Goal: Task Accomplishment & Management: Use online tool/utility

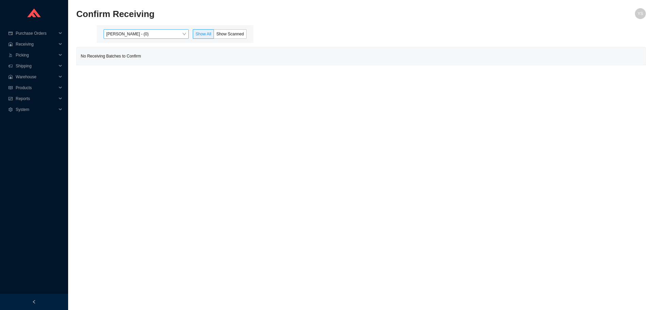
click at [143, 34] on span "Yossi Siff - (0)" at bounding box center [146, 34] width 80 height 9
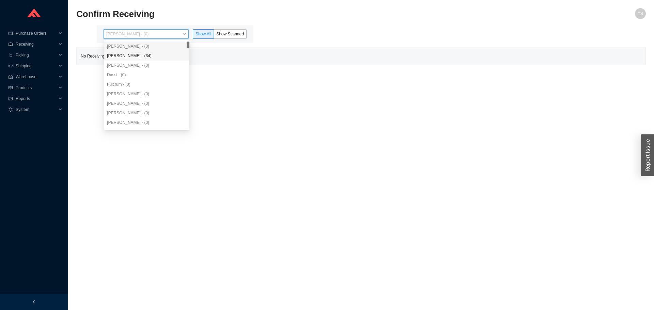
click at [143, 52] on div "Angel Negron - (34)" at bounding box center [146, 56] width 85 height 10
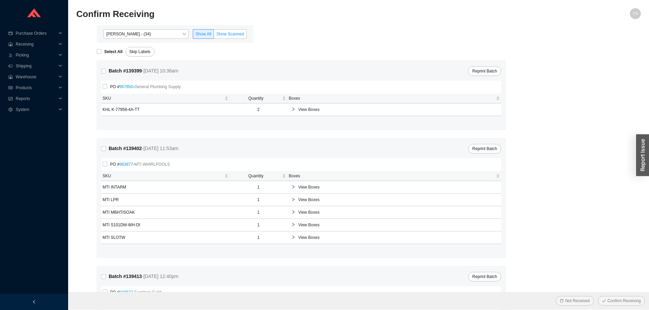
click at [237, 32] on span "Show Scanned" at bounding box center [230, 34] width 28 height 5
click at [214, 35] on input "Show Scanned" at bounding box center [214, 35] width 0 height 0
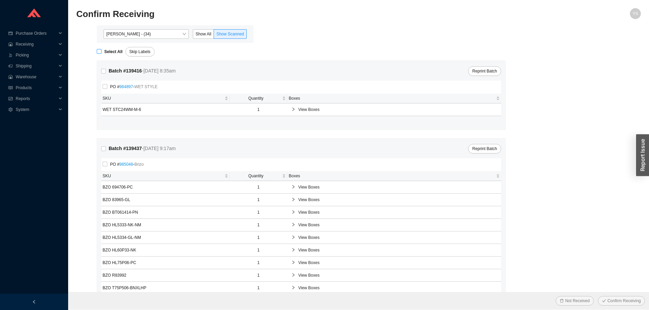
click at [106, 49] on span "Select All" at bounding box center [113, 51] width 24 height 7
click at [101, 49] on input "Select All" at bounding box center [99, 51] width 5 height 5
checkbox input "true"
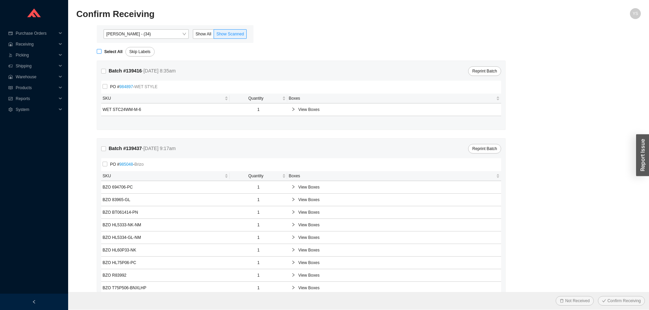
checkbox input "true"
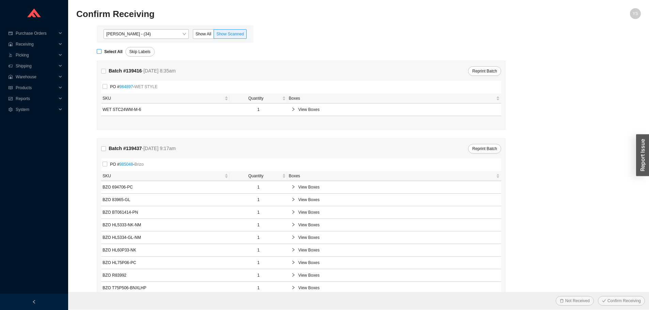
checkbox input "true"
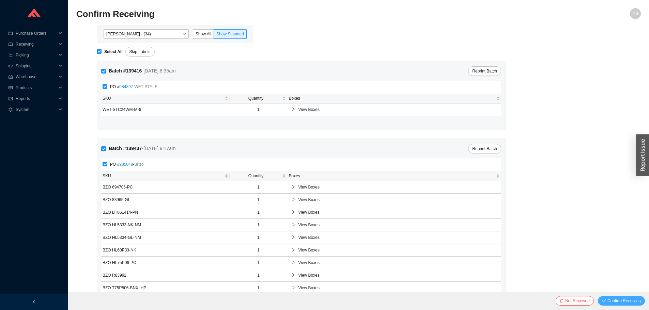
click at [616, 300] on span "Confirm Receiving" at bounding box center [623, 301] width 33 height 7
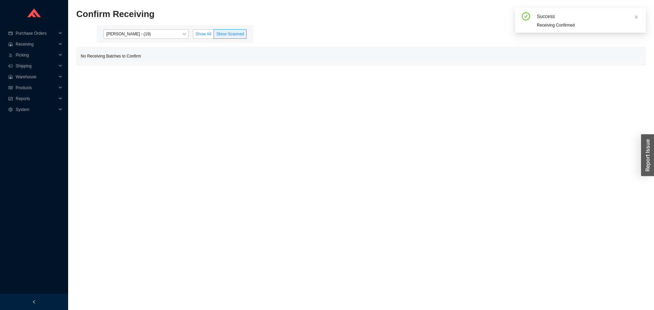
click at [209, 36] on span "Show All" at bounding box center [203, 34] width 16 height 5
click at [193, 35] on input "Show All" at bounding box center [193, 35] width 0 height 0
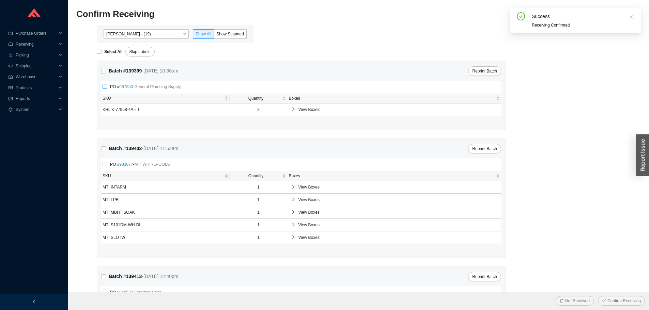
click at [104, 84] on label "PO # 967850 - General Plumbing Supply" at bounding box center [143, 86] width 81 height 7
click at [104, 84] on input "PO # 967850 - General Plumbing Supply" at bounding box center [105, 86] width 5 height 5
checkbox input "true"
click at [585, 298] on span "Not Received" at bounding box center [577, 301] width 25 height 7
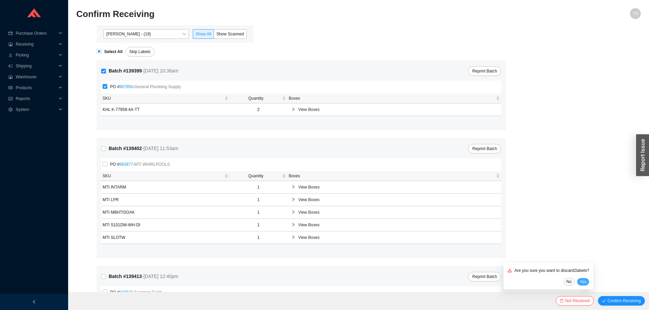
click at [586, 282] on span "Yes" at bounding box center [583, 282] width 7 height 7
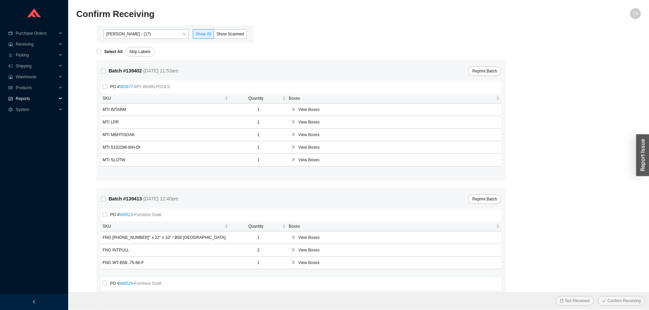
click at [28, 95] on span "Reports" at bounding box center [36, 98] width 41 height 11
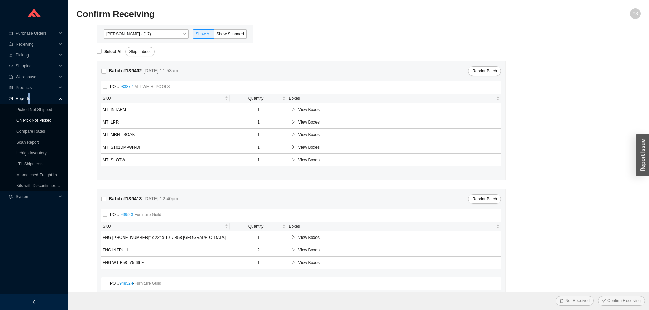
click at [38, 120] on link "On Pick Not Picked" at bounding box center [33, 120] width 35 height 5
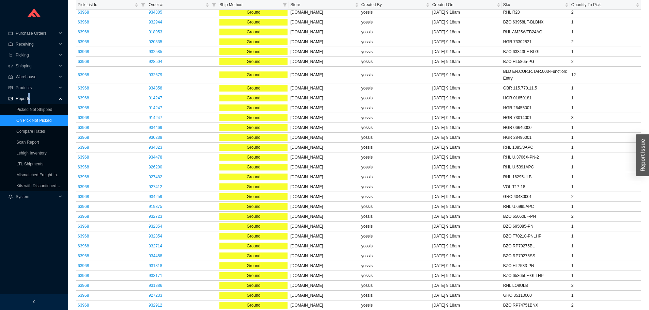
scroll to position [681, 0]
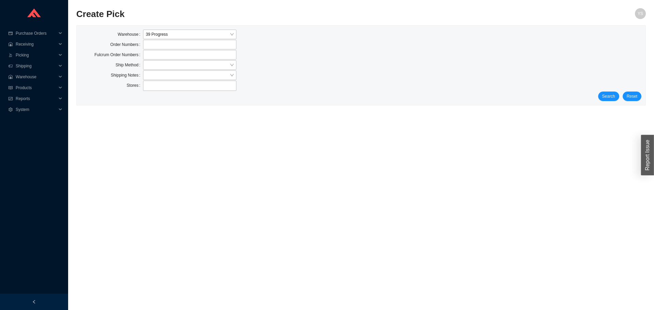
click at [599, 97] on div "Search Reset" at bounding box center [361, 97] width 561 height 10
click at [606, 96] on span "Search" at bounding box center [608, 96] width 13 height 7
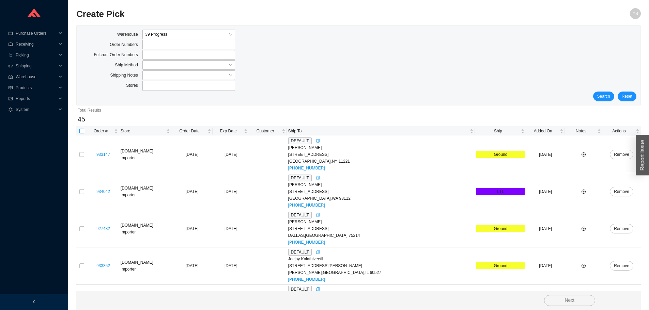
click at [80, 131] on input "checkbox" at bounding box center [81, 131] width 5 height 5
checkbox input "true"
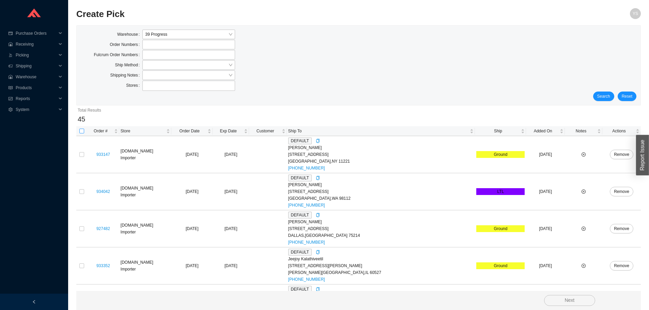
checkbox input "true"
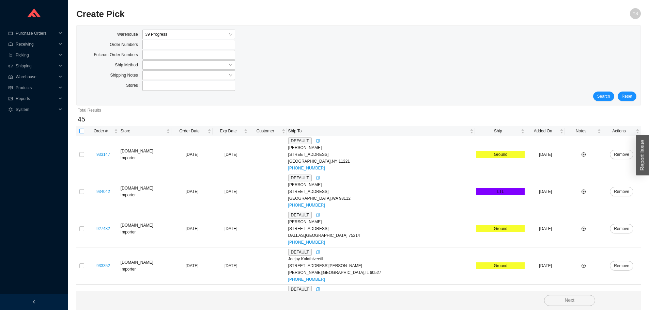
checkbox input "true"
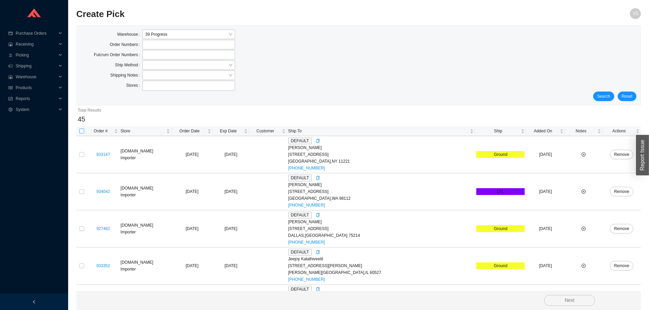
checkbox input "true"
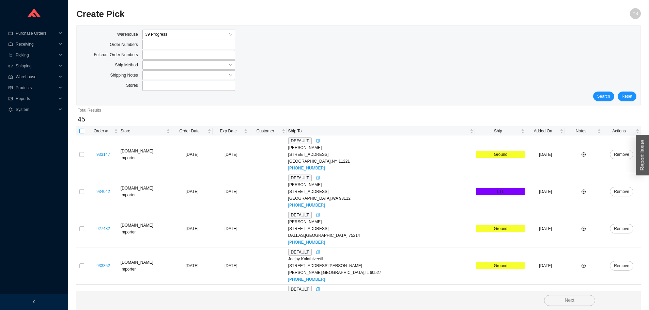
checkbox input "true"
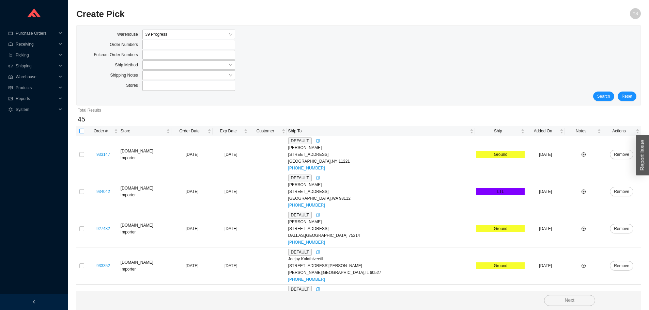
checkbox input "true"
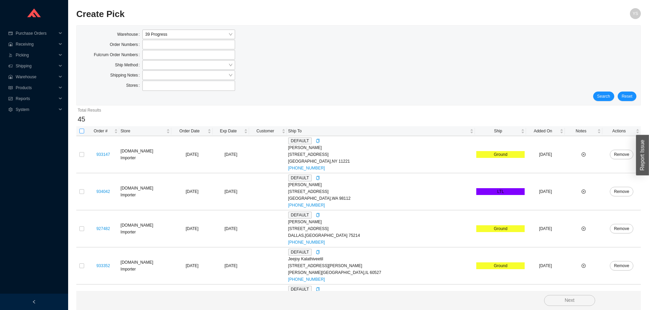
checkbox input "true"
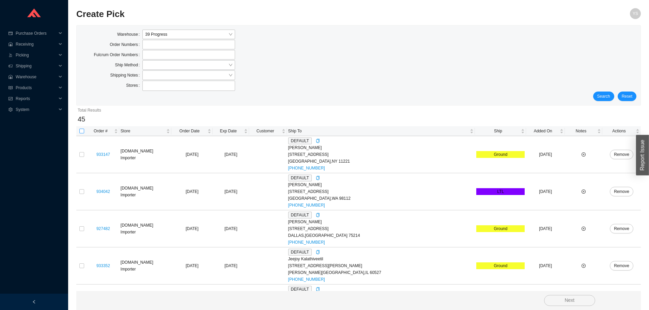
checkbox input "true"
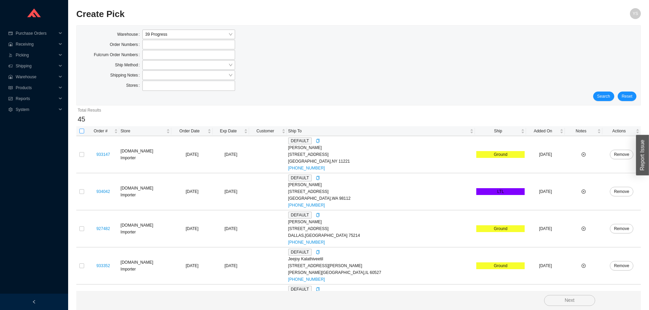
checkbox input "true"
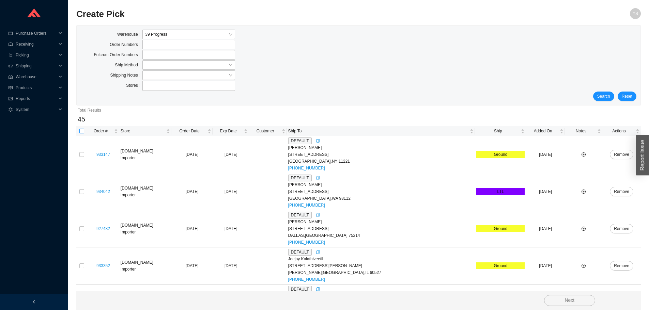
checkbox input "true"
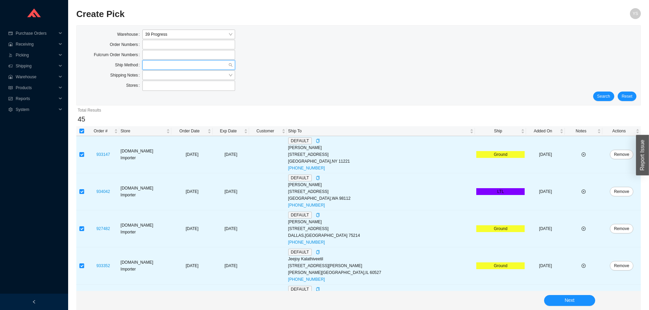
click at [152, 67] on input "search" at bounding box center [186, 65] width 83 height 9
click at [170, 118] on div "UPS" at bounding box center [188, 115] width 87 height 6
click at [605, 99] on span "Search" at bounding box center [603, 96] width 13 height 7
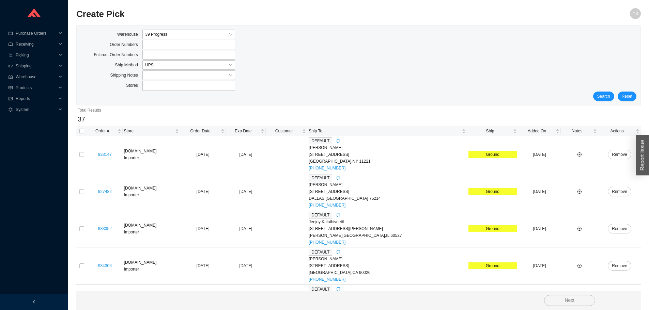
click at [84, 132] on th at bounding box center [81, 131] width 11 height 10
click at [82, 131] on input "checkbox" at bounding box center [81, 131] width 5 height 5
checkbox input "true"
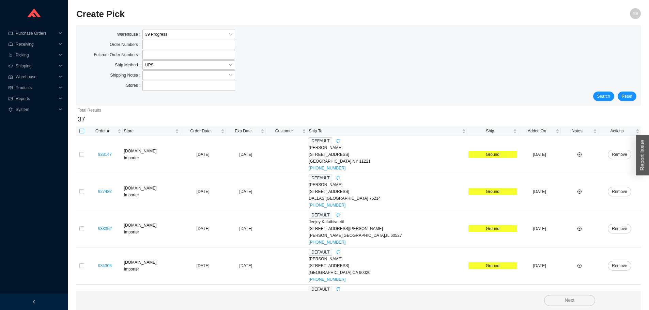
checkbox input "true"
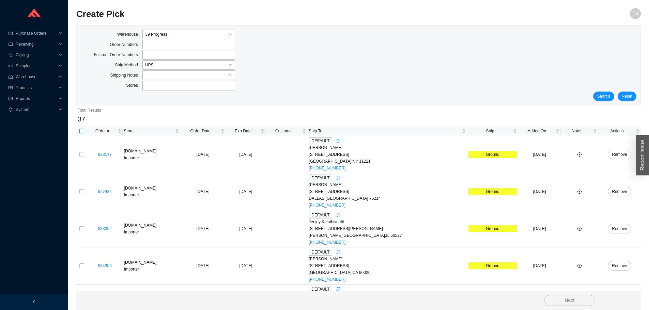
checkbox input "true"
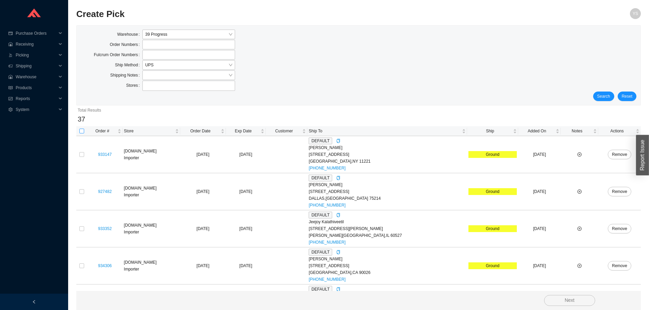
checkbox input "true"
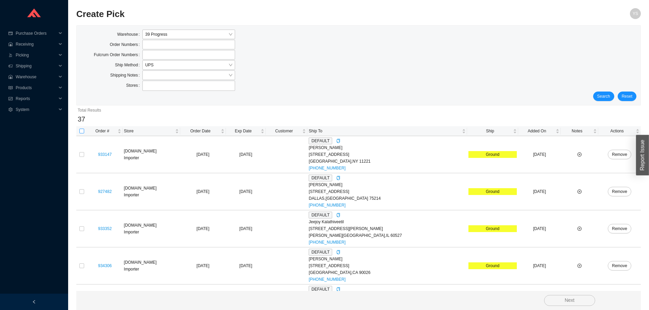
checkbox input "true"
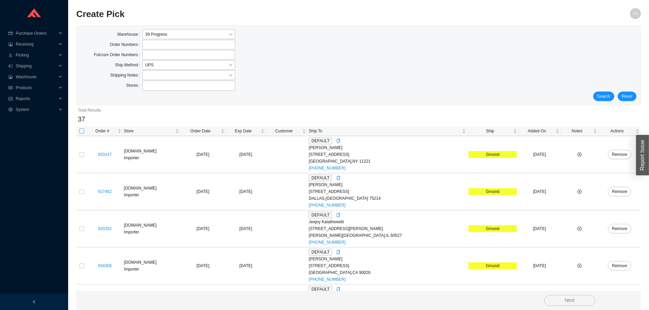
checkbox input "true"
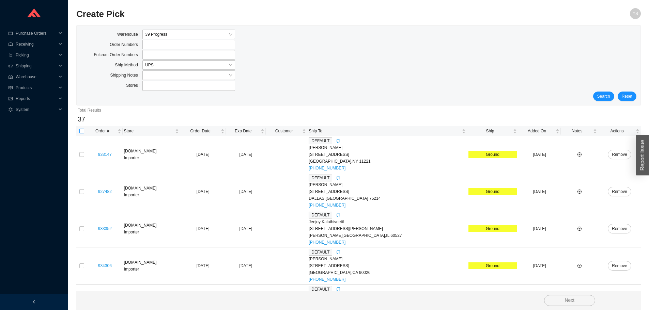
checkbox input "true"
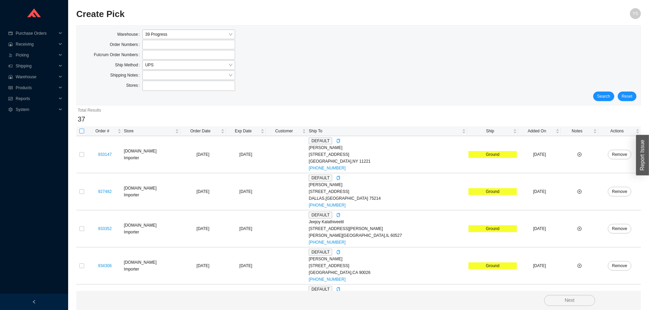
checkbox input "true"
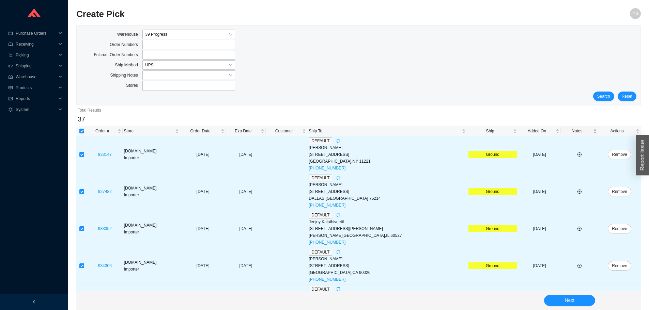
click at [568, 129] on span "Notes" at bounding box center [577, 131] width 30 height 7
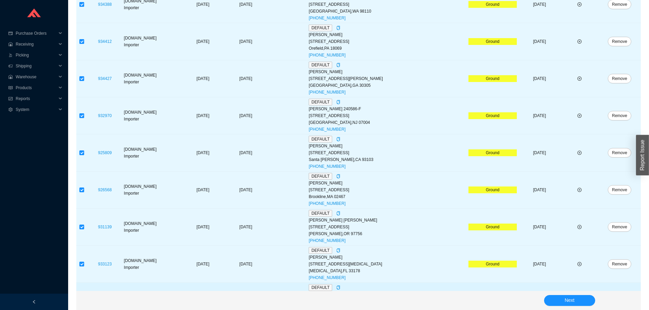
scroll to position [1219, 0]
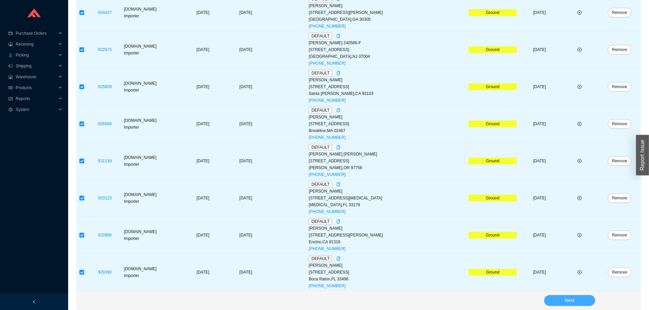
click at [563, 298] on button "Next" at bounding box center [569, 300] width 51 height 11
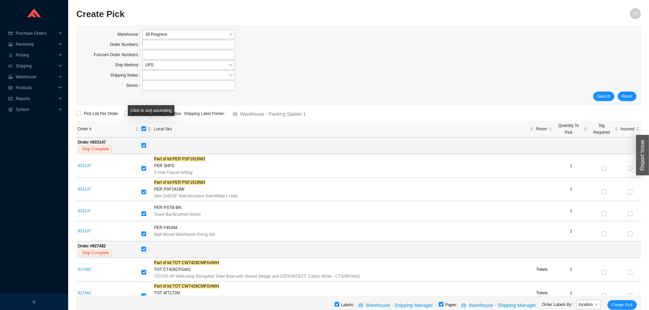
click at [146, 126] on input "[object Object] sortable" at bounding box center [143, 128] width 5 height 5
checkbox input "false"
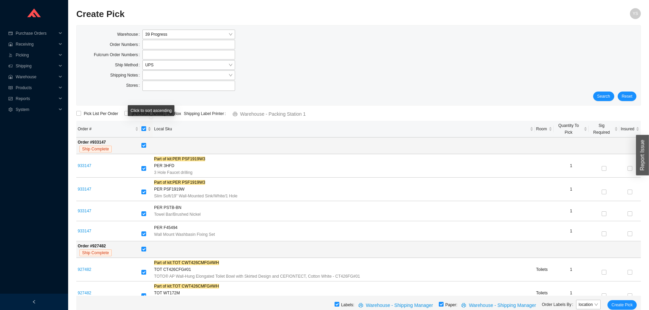
checkbox input "false"
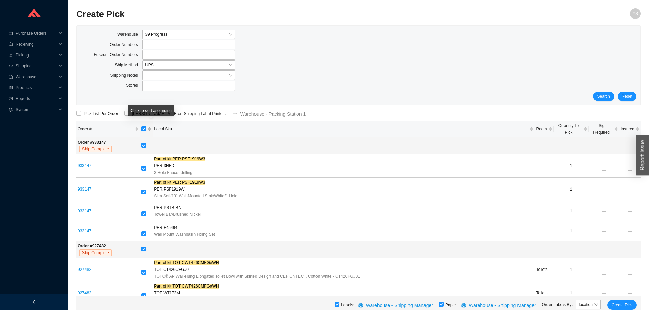
checkbox input "false"
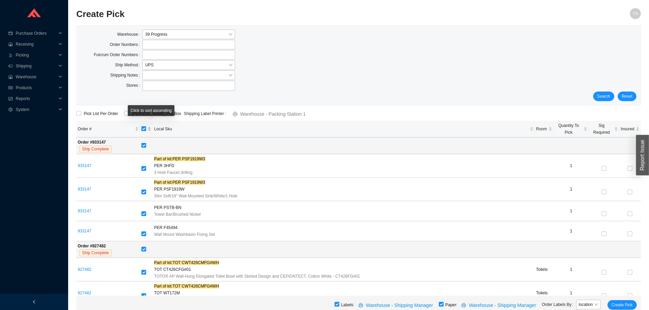
checkbox input "false"
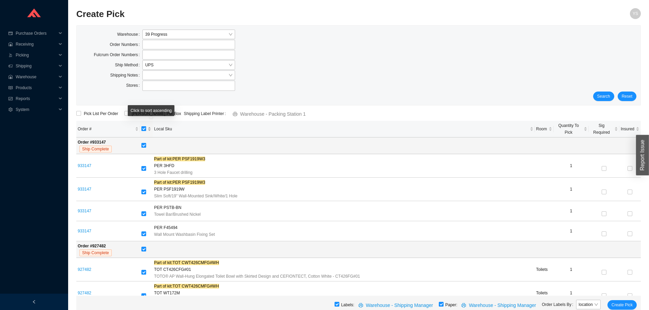
checkbox input "false"
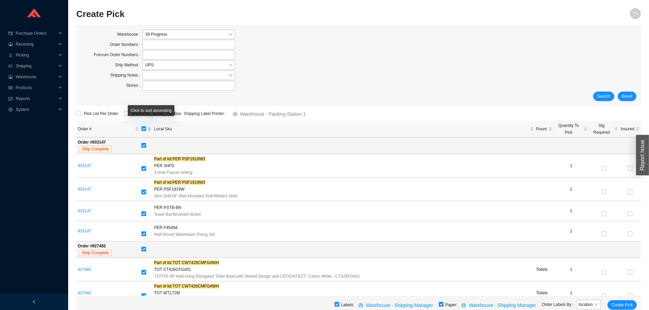
checkbox input "false"
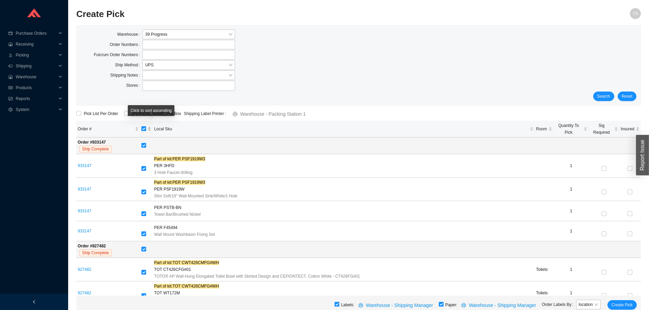
checkbox input "false"
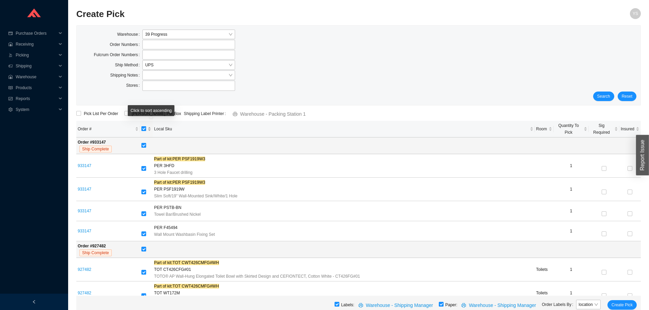
checkbox input "false"
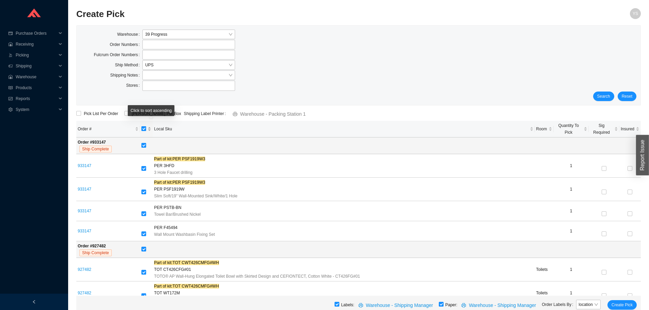
checkbox input "false"
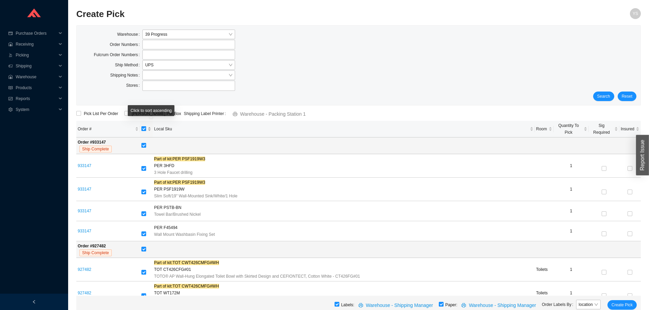
checkbox input "false"
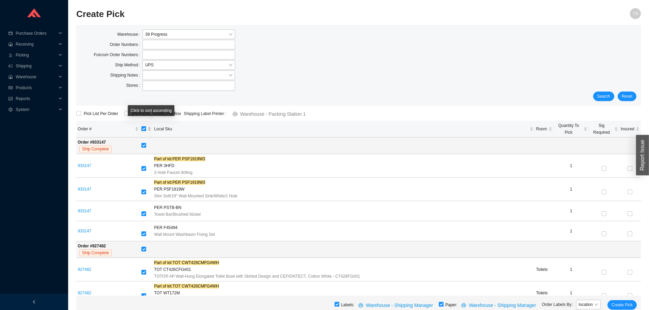
checkbox input "false"
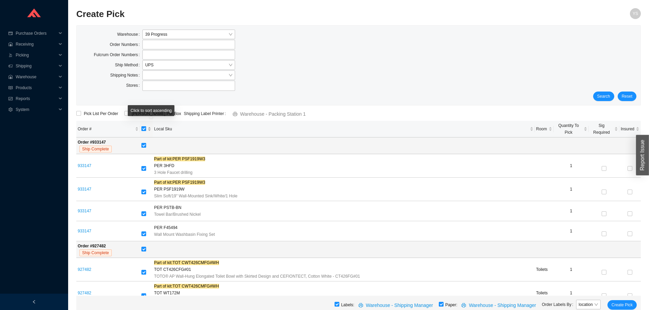
checkbox input "false"
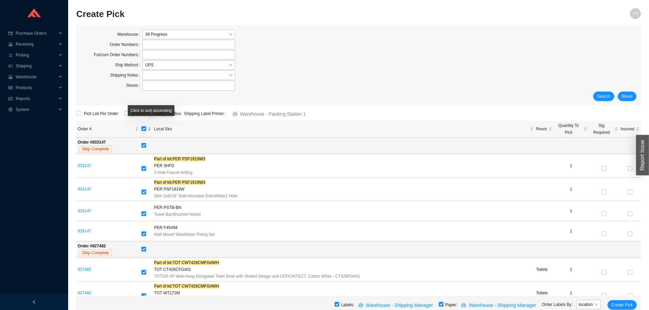
checkbox input "false"
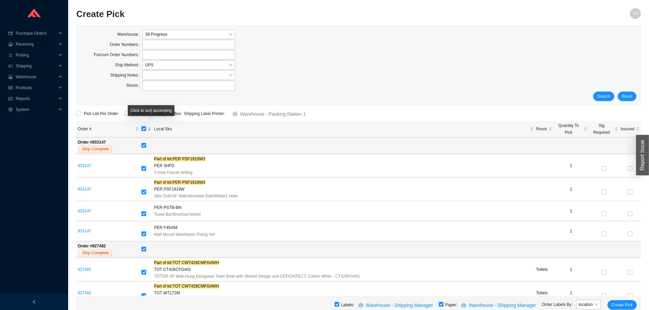
checkbox input "false"
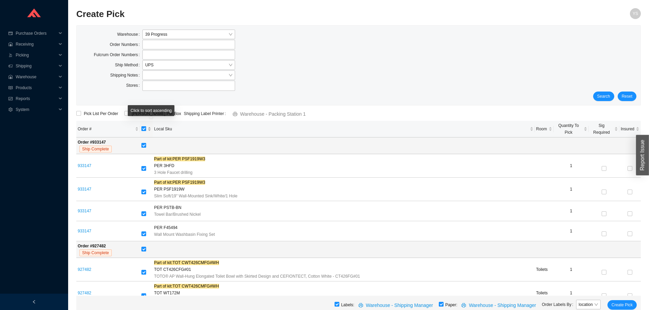
checkbox input "false"
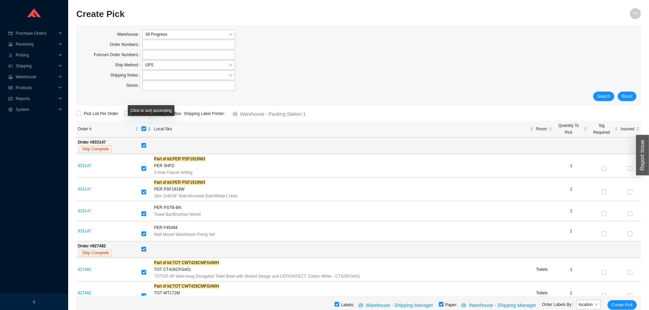
checkbox input "false"
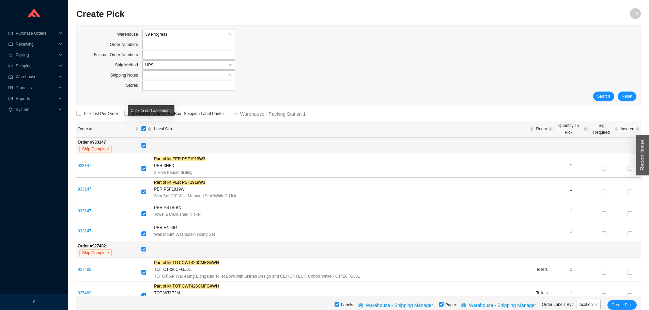
checkbox input "false"
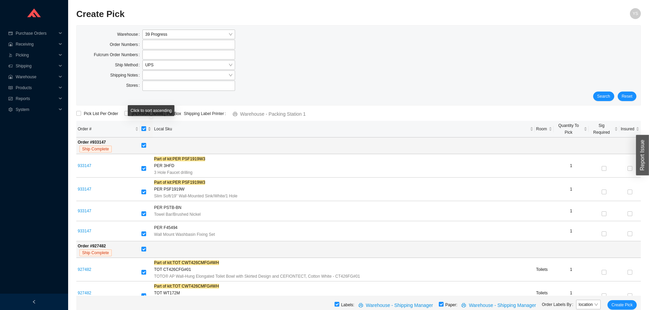
checkbox input "false"
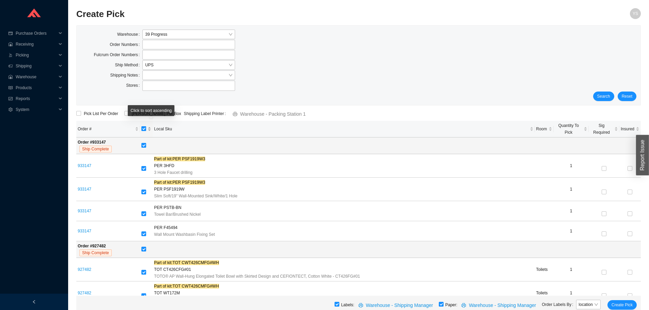
checkbox input "false"
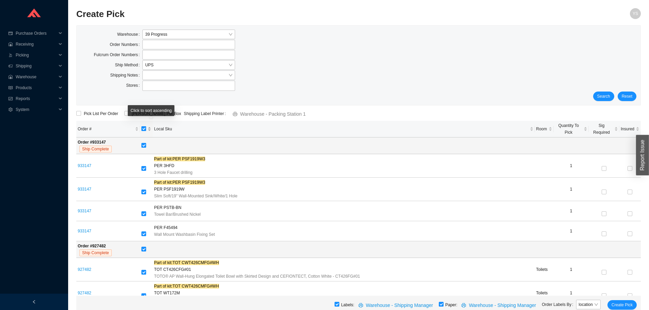
checkbox input "false"
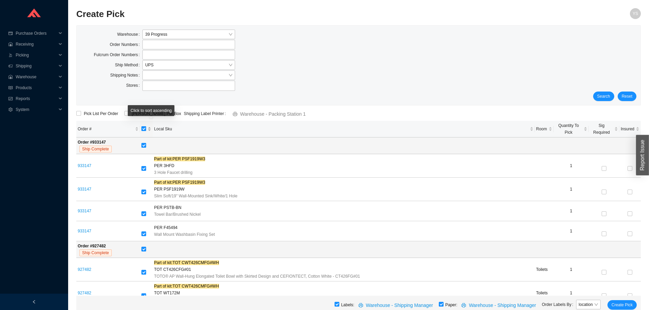
checkbox input "false"
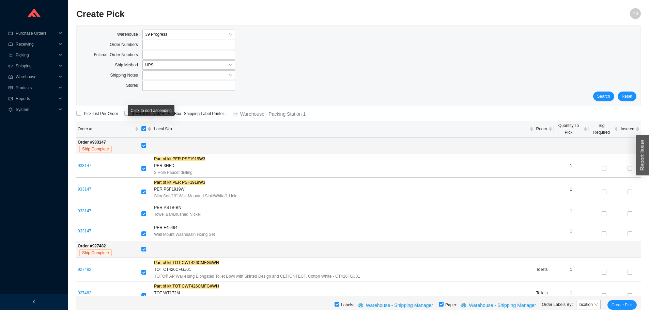
checkbox input "false"
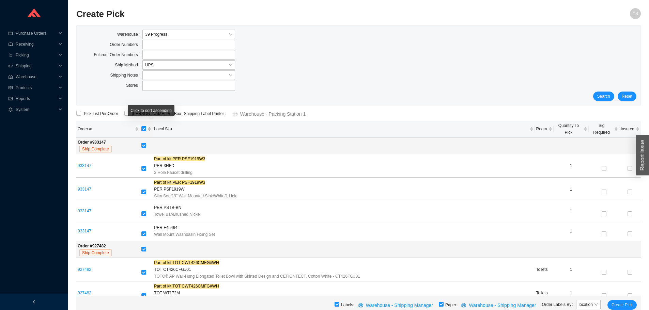
checkbox input "false"
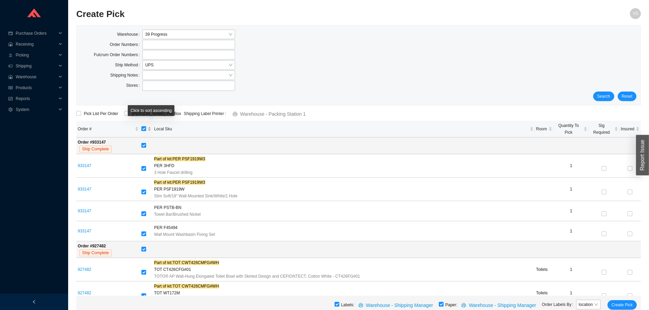
checkbox input "false"
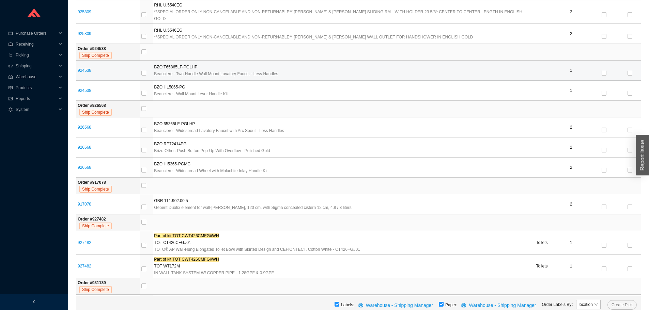
scroll to position [272, 0]
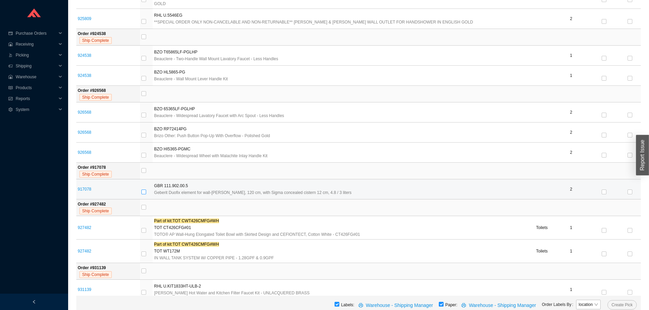
click at [146, 190] on input "checkbox" at bounding box center [143, 192] width 5 height 5
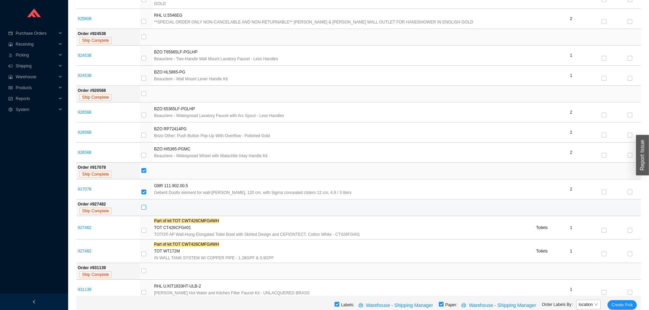
click at [146, 205] on input "checkbox" at bounding box center [143, 207] width 5 height 5
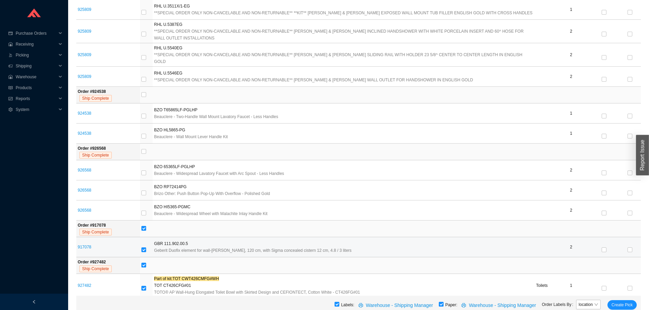
scroll to position [0, 0]
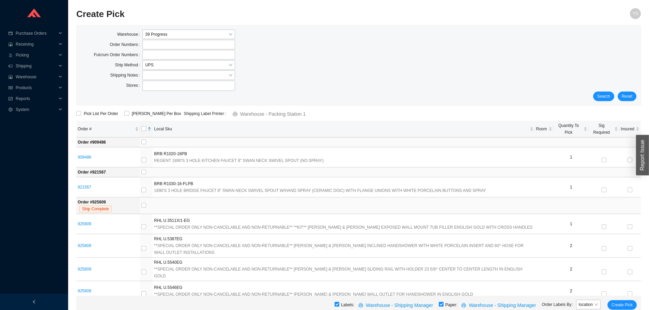
click at [187, 115] on label "Shipping Label Printer" at bounding box center [206, 114] width 45 height 10
click at [137, 114] on span "ShipKey Per Box" at bounding box center [156, 113] width 55 height 7
click at [129, 114] on input "ShipKey Per Box" at bounding box center [126, 113] width 5 height 5
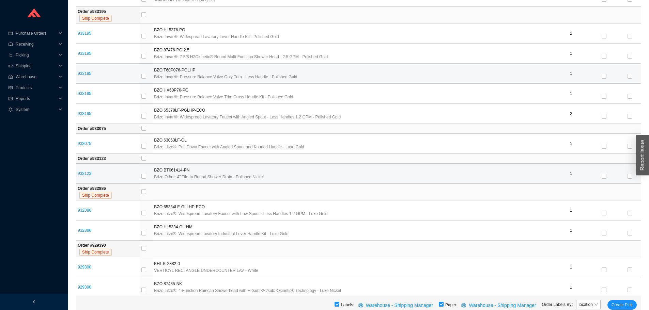
scroll to position [1294, 0]
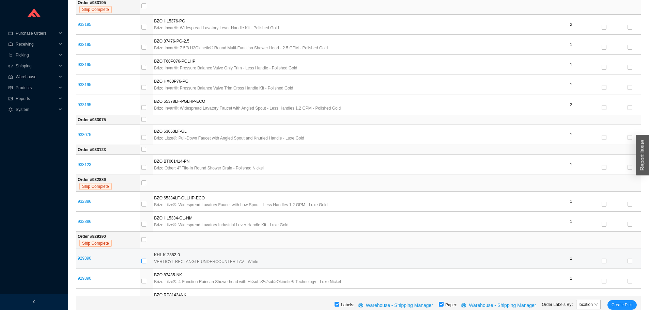
click at [146, 259] on input "checkbox" at bounding box center [143, 261] width 5 height 5
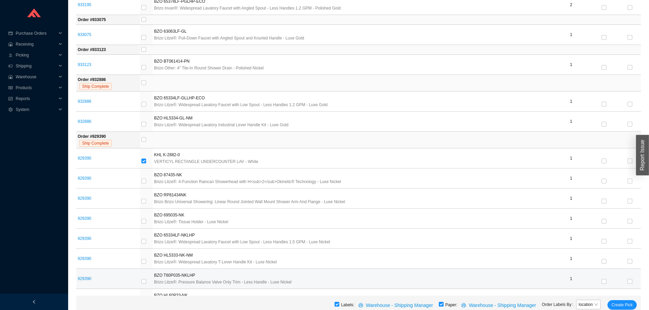
scroll to position [1396, 0]
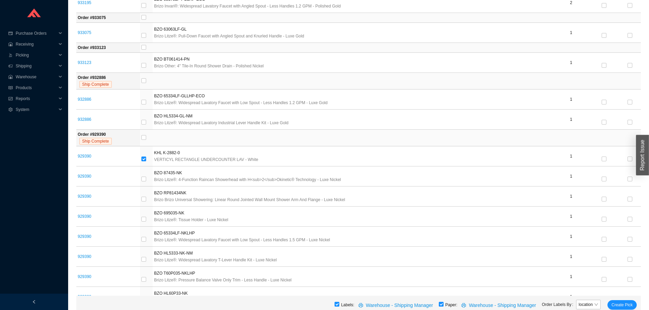
click at [146, 310] on input "checkbox" at bounding box center [143, 315] width 5 height 5
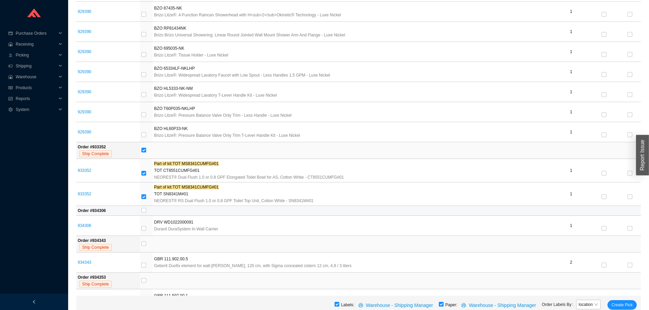
scroll to position [1567, 0]
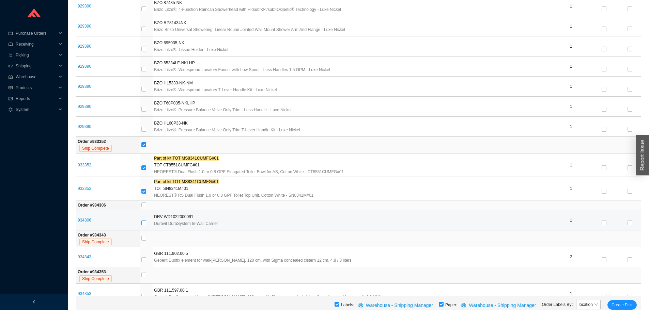
drag, startPoint x: 148, startPoint y: 101, endPoint x: 149, endPoint y: 105, distance: 3.8
click at [146, 221] on input "checkbox" at bounding box center [143, 223] width 5 height 5
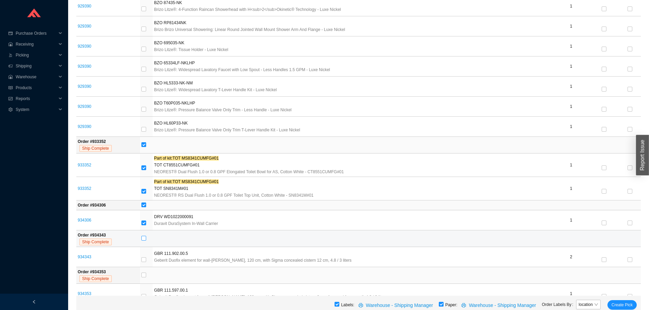
click at [146, 236] on input "checkbox" at bounding box center [143, 238] width 5 height 5
click at [146, 273] on input "checkbox" at bounding box center [143, 275] width 5 height 5
click at [152, 304] on td at bounding box center [390, 312] width 501 height 17
click at [146, 310] on input "checkbox" at bounding box center [143, 312] width 5 height 5
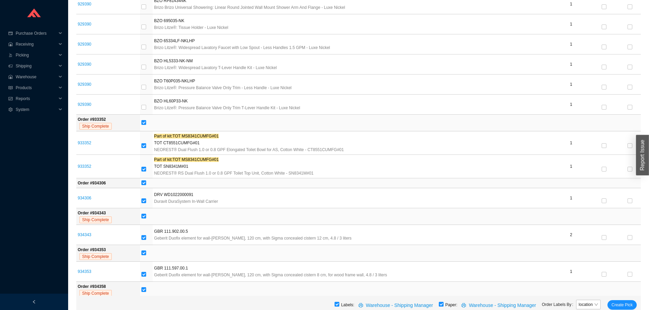
scroll to position [1601, 0]
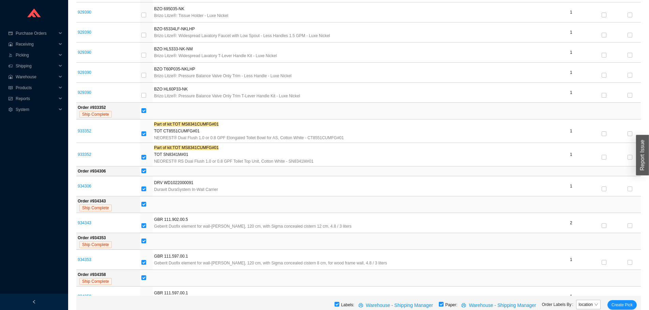
drag, startPoint x: 150, startPoint y: 250, endPoint x: 148, endPoint y: 240, distance: 10.1
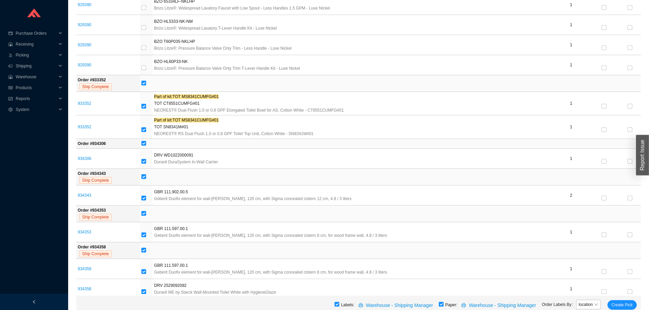
scroll to position [1703, 0]
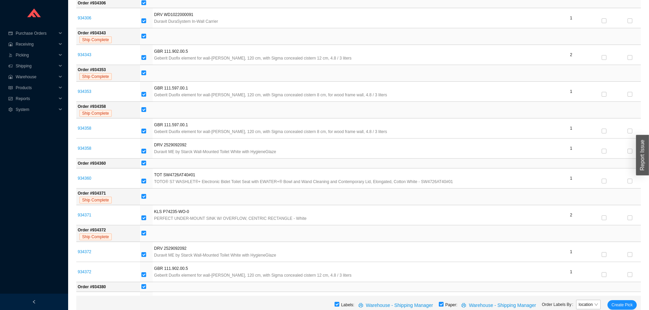
scroll to position [1771, 0]
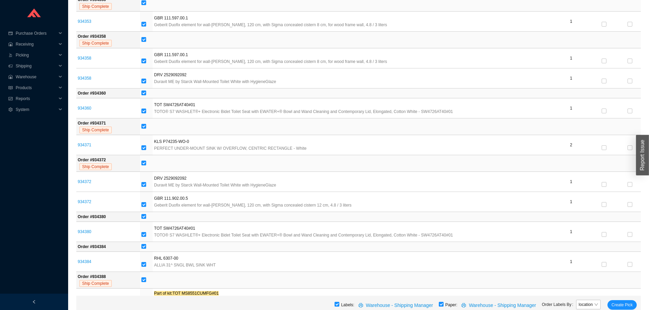
scroll to position [1869, 0]
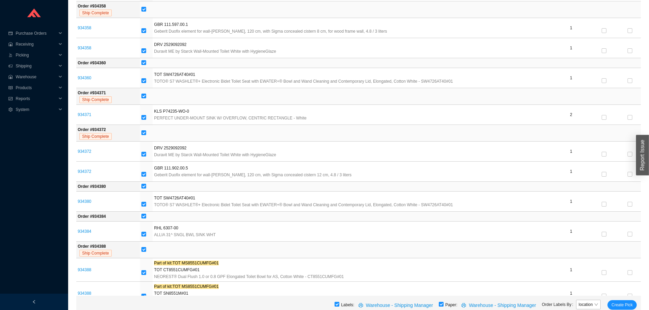
drag, startPoint x: 148, startPoint y: 224, endPoint x: 150, endPoint y: 232, distance: 8.2
drag, startPoint x: 151, startPoint y: 240, endPoint x: 148, endPoint y: 235, distance: 6.4
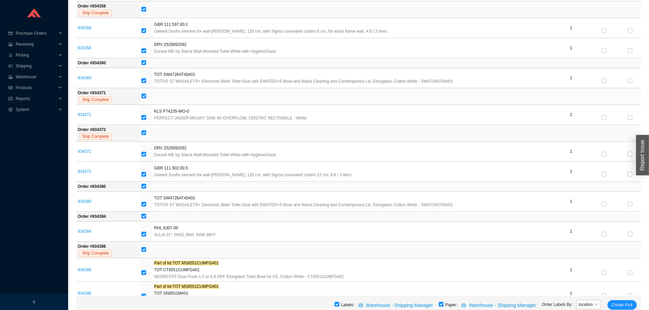
click at [615, 306] on span "Create Pick" at bounding box center [621, 305] width 21 height 7
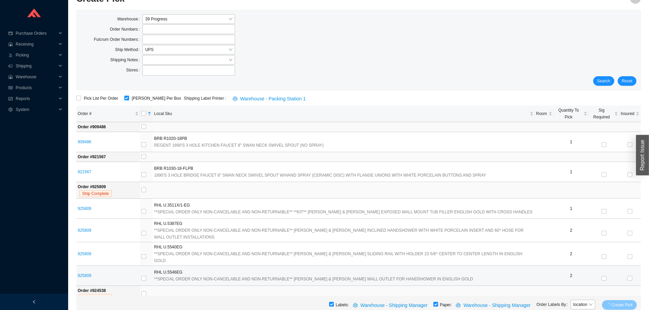
scroll to position [0, 0]
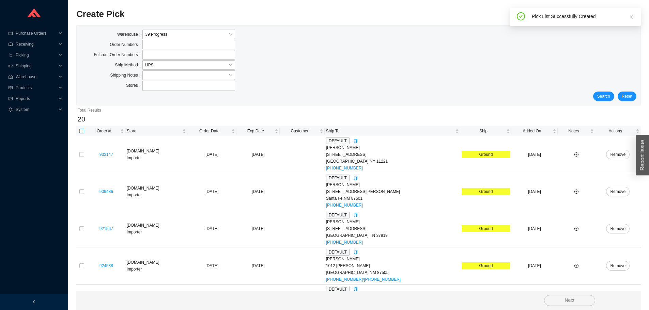
click at [79, 131] on input "checkbox" at bounding box center [81, 131] width 5 height 5
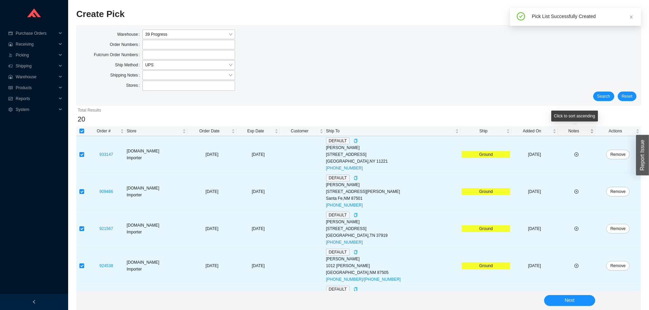
click at [579, 134] on span "Notes" at bounding box center [574, 131] width 30 height 7
click at [584, 299] on button "Next" at bounding box center [569, 300] width 51 height 11
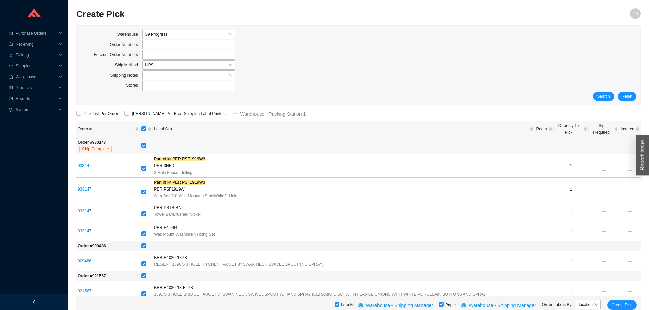
click at [144, 138] on td at bounding box center [390, 146] width 501 height 17
click at [146, 143] on input "checkbox" at bounding box center [143, 145] width 5 height 5
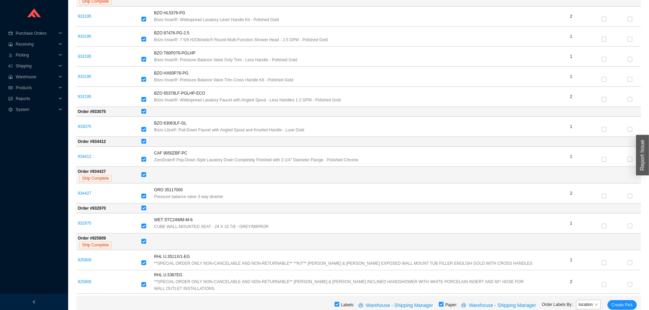
scroll to position [954, 0]
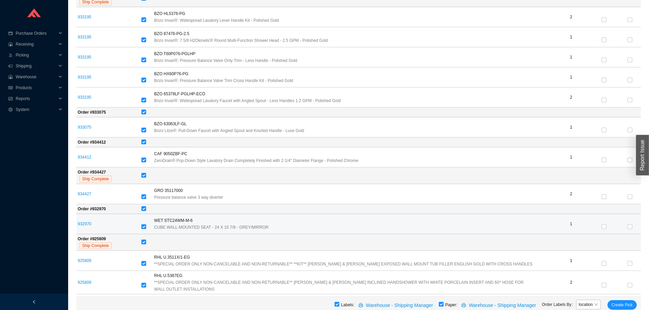
click at [146, 224] on input "checkbox" at bounding box center [143, 226] width 5 height 5
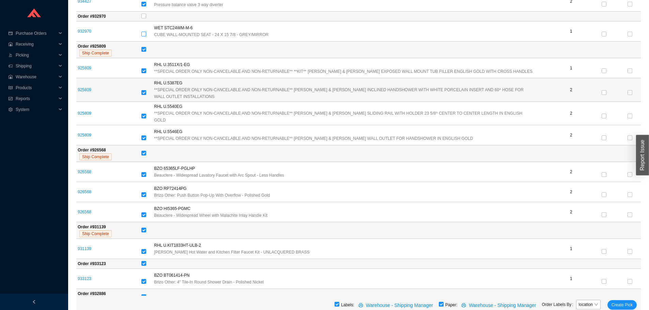
scroll to position [1158, 0]
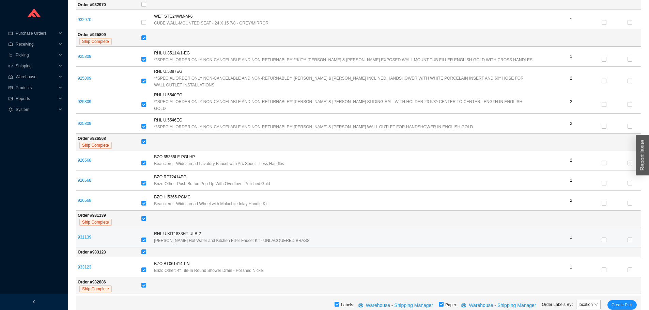
click at [149, 236] on div at bounding box center [146, 241] width 10 height 10
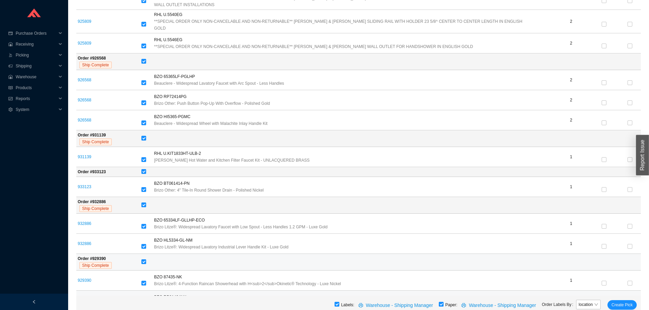
scroll to position [1249, 0]
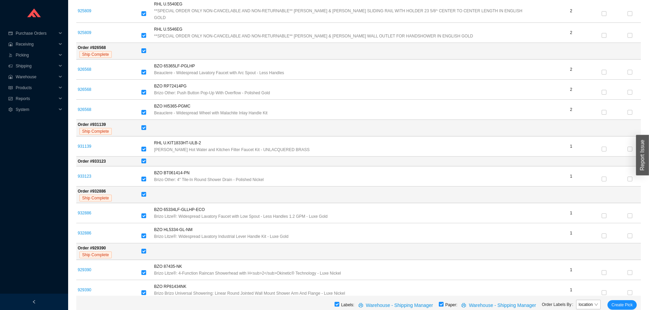
click at [620, 302] on span "Create Pick" at bounding box center [621, 305] width 21 height 7
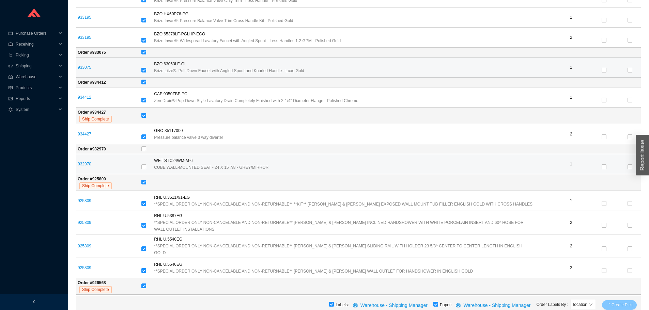
scroll to position [1010, 0]
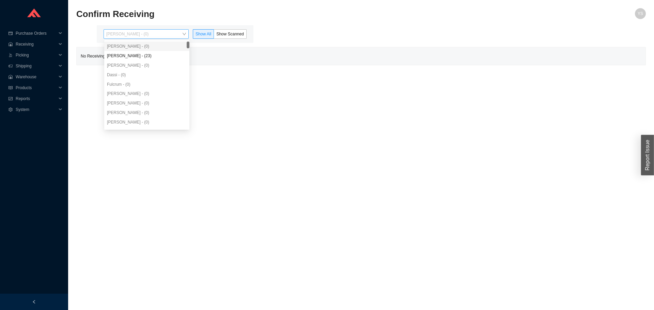
drag, startPoint x: 133, startPoint y: 32, endPoint x: 135, endPoint y: 37, distance: 5.7
click at [133, 33] on span "[PERSON_NAME] - (0)" at bounding box center [146, 34] width 80 height 9
click at [140, 54] on div "Angel Negron - (23)" at bounding box center [146, 56] width 85 height 10
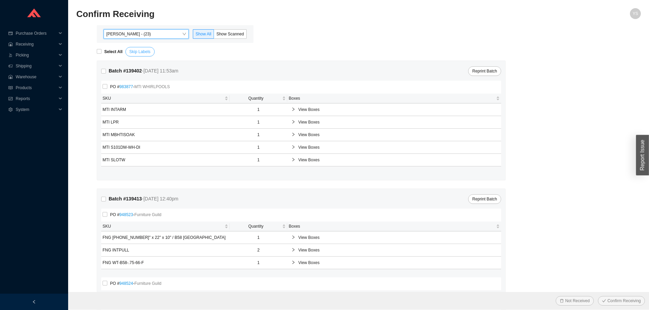
click at [142, 55] on span "Skip Labels" at bounding box center [139, 51] width 21 height 7
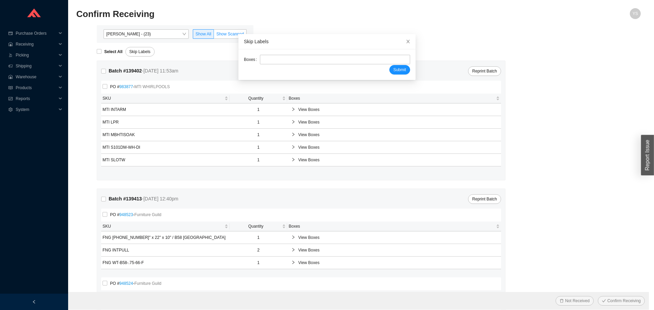
click at [229, 32] on span "Show Scanned" at bounding box center [230, 34] width 28 height 5
click at [214, 35] on input "Show Scanned" at bounding box center [214, 35] width 0 height 0
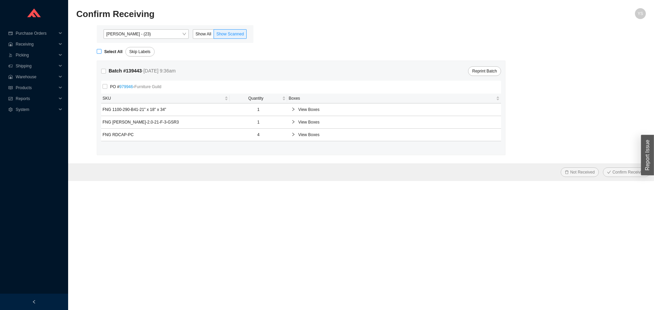
click at [114, 51] on strong "Select All" at bounding box center [113, 51] width 18 height 5
click at [101, 51] on input "Select All" at bounding box center [99, 51] width 5 height 5
checkbox input "true"
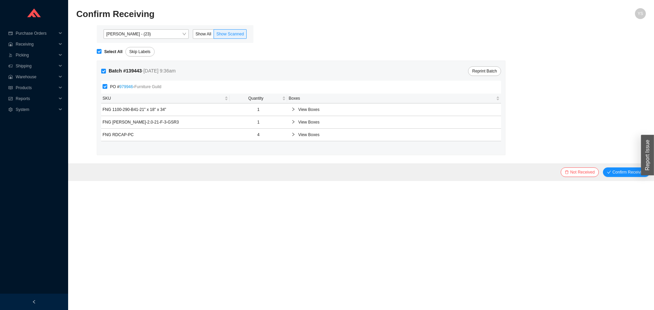
click at [617, 179] on div "Not Received Confirm Receiving" at bounding box center [361, 172] width 586 height 18
click at [616, 176] on button "Confirm Receiving" at bounding box center [626, 173] width 47 height 10
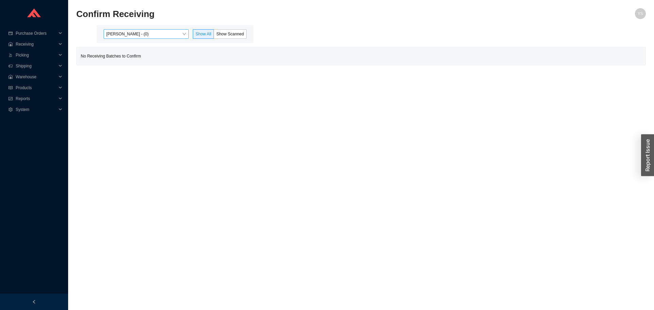
click at [130, 34] on span "[PERSON_NAME] - (0)" at bounding box center [146, 34] width 80 height 9
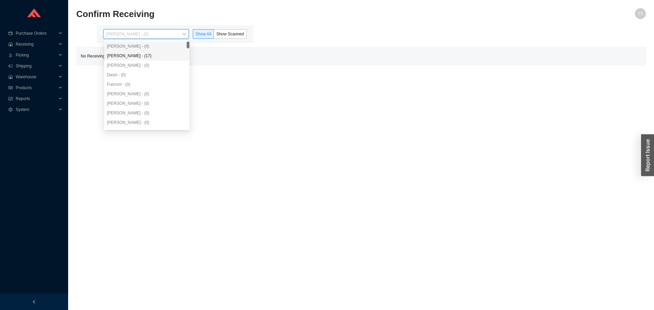
click at [132, 54] on div "[PERSON_NAME] - (17)" at bounding box center [147, 56] width 80 height 6
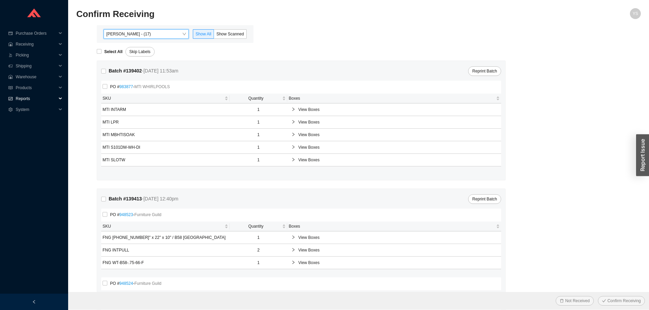
click at [40, 97] on span "Reports" at bounding box center [36, 98] width 41 height 11
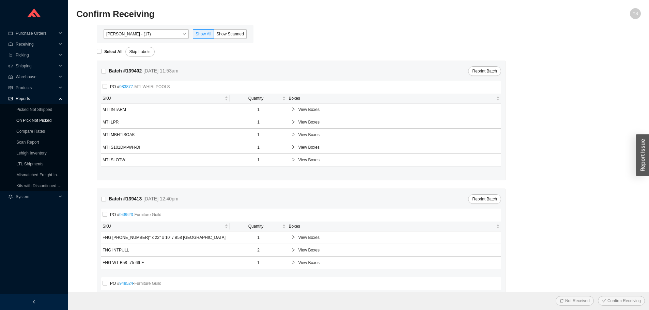
click at [41, 119] on link "On Pick Not Picked" at bounding box center [33, 120] width 35 height 5
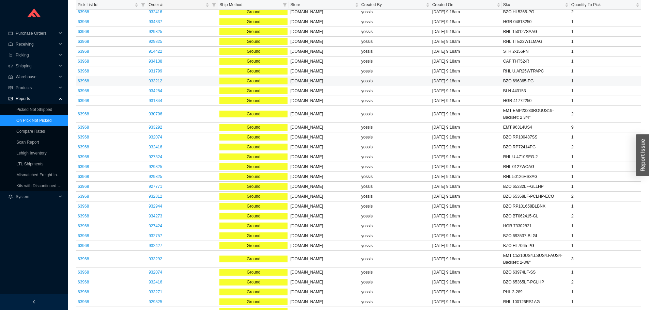
scroll to position [1974, 0]
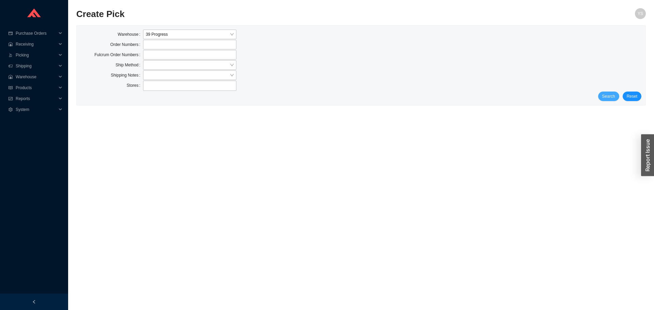
click at [603, 93] on button "Search" at bounding box center [608, 97] width 21 height 10
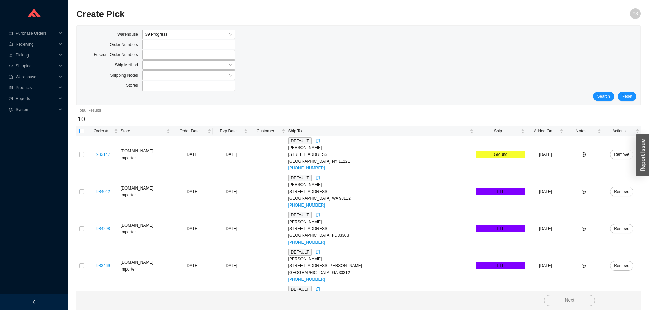
drag, startPoint x: 83, startPoint y: 130, endPoint x: 82, endPoint y: 134, distance: 4.4
click at [83, 130] on input "checkbox" at bounding box center [81, 131] width 5 height 5
checkbox input "true"
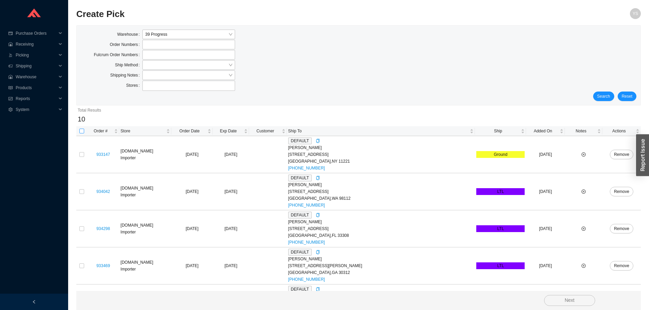
checkbox input "true"
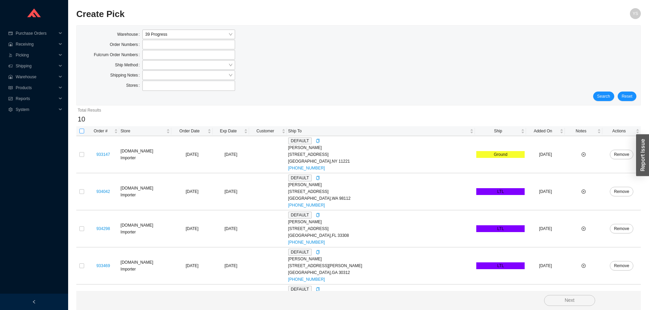
checkbox input "true"
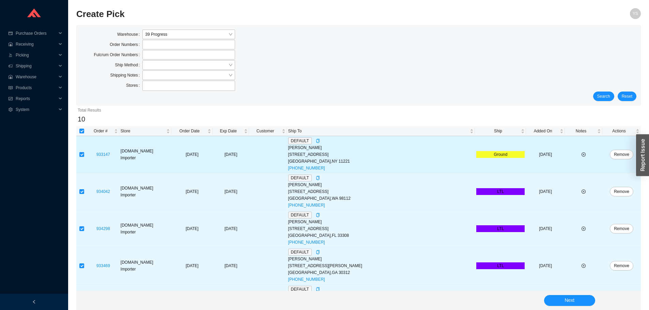
click at [83, 149] on td at bounding box center [81, 154] width 11 height 37
click at [82, 154] on input "checkbox" at bounding box center [81, 154] width 5 height 5
checkbox input "false"
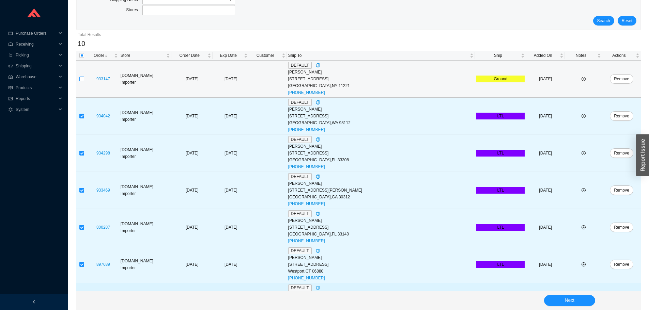
scroll to position [216, 0]
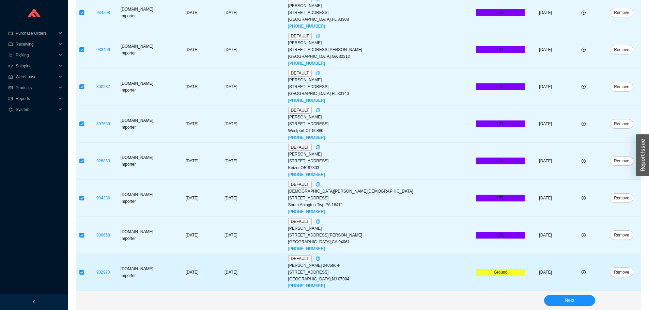
click at [85, 272] on td at bounding box center [81, 272] width 11 height 37
click at [82, 272] on input "checkbox" at bounding box center [81, 272] width 5 height 5
checkbox input "false"
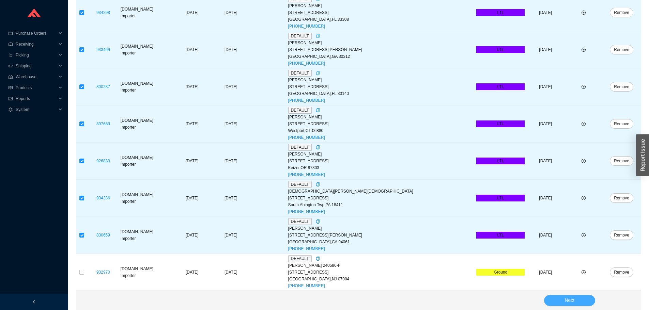
click at [559, 301] on button "Next" at bounding box center [569, 300] width 51 height 11
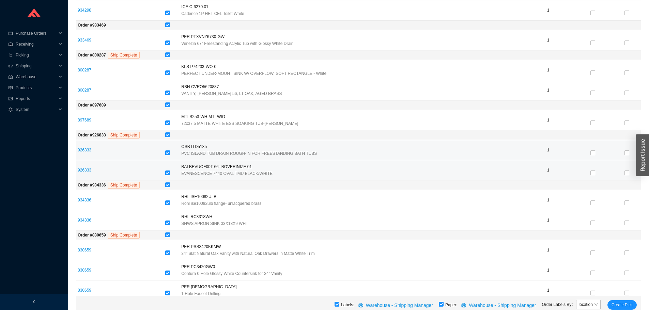
scroll to position [179, 0]
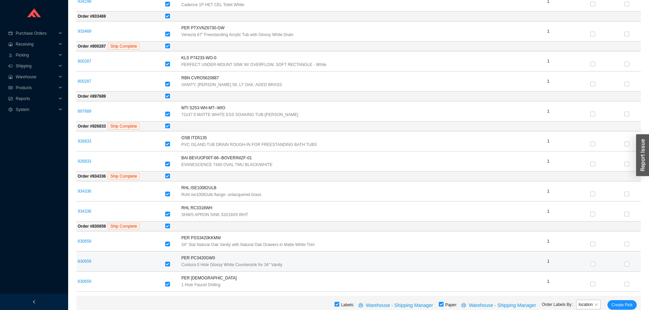
click at [199, 260] on span "PER PC3420GW0" at bounding box center [198, 258] width 34 height 7
copy span "PC3420GW0"
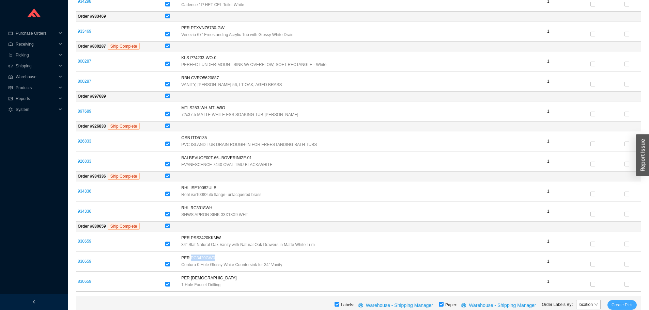
click at [628, 303] on span "Create Pick" at bounding box center [621, 305] width 21 height 7
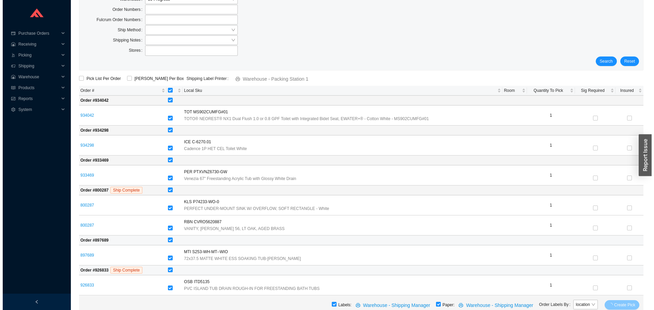
scroll to position [0, 0]
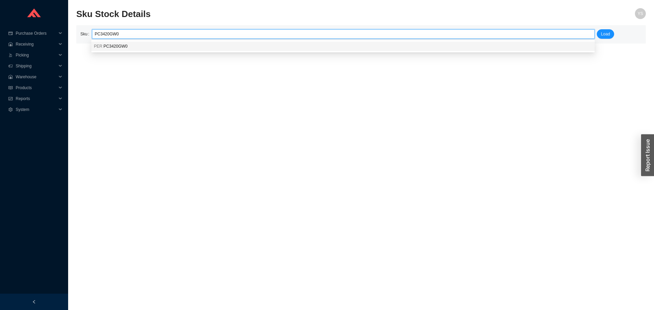
click at [117, 44] on span "PC3420GW0" at bounding box center [116, 46] width 24 height 5
type input "PER PC3420GW0"
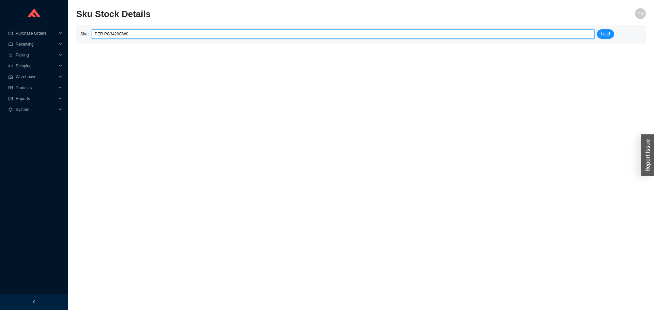
click button "Load" at bounding box center [605, 34] width 17 height 10
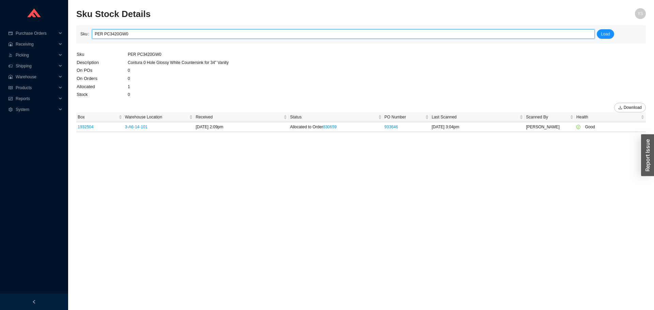
drag, startPoint x: 122, startPoint y: 32, endPoint x: 125, endPoint y: 34, distance: 3.7
click at [125, 34] on input "PER PC3420GW0" at bounding box center [343, 34] width 497 height 9
type input "PER PC3420GW1"
click button "Load" at bounding box center [605, 34] width 17 height 10
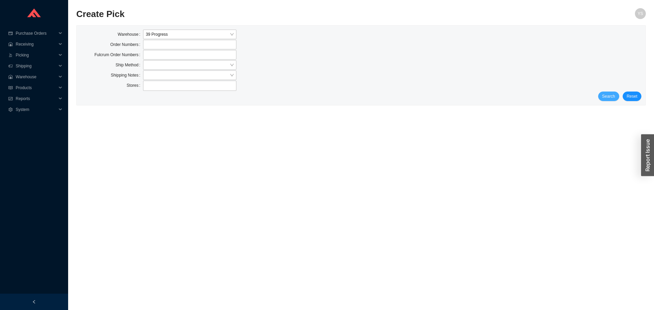
click at [613, 92] on button "Search" at bounding box center [608, 97] width 21 height 10
